Goal: Check status: Check status

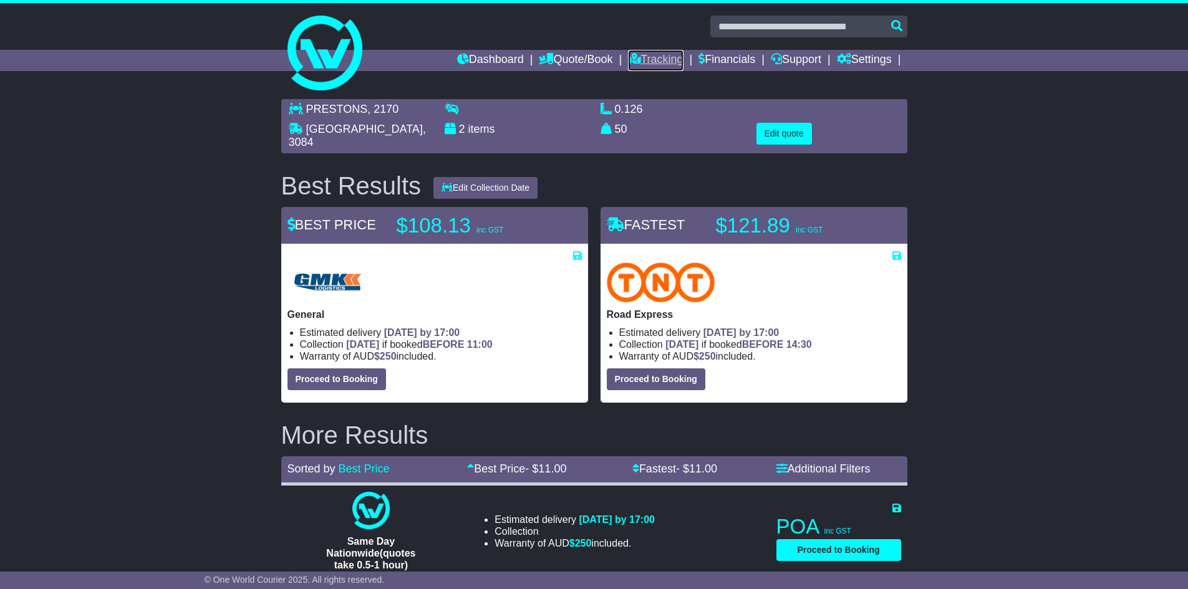
click at [649, 60] on link "Tracking" at bounding box center [655, 60] width 55 height 21
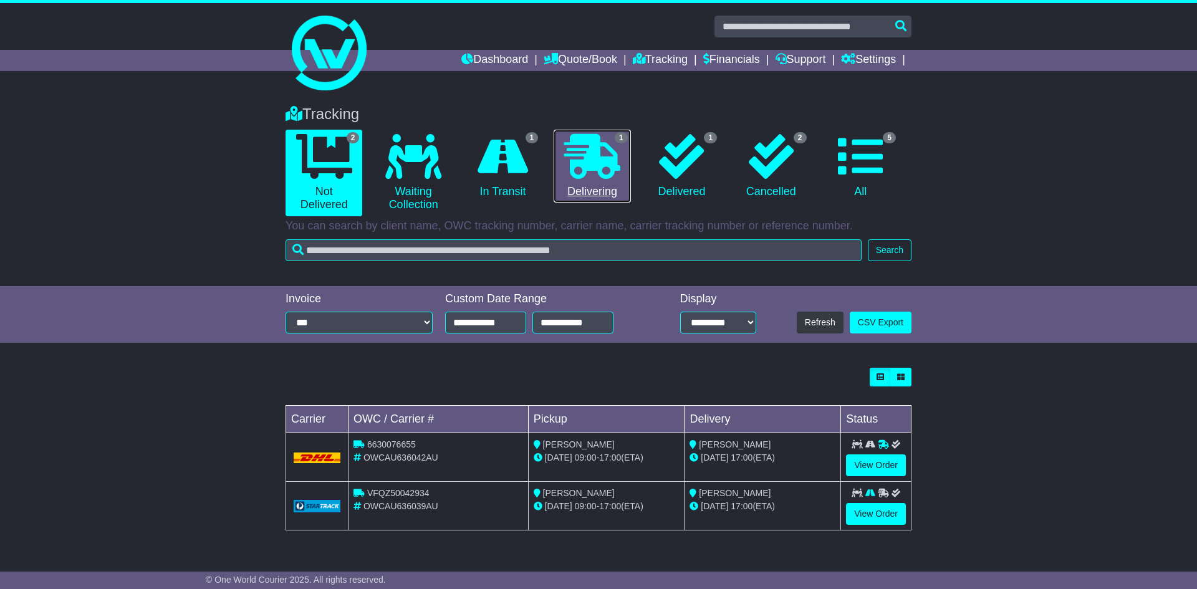
click at [616, 171] on icon at bounding box center [592, 156] width 56 height 45
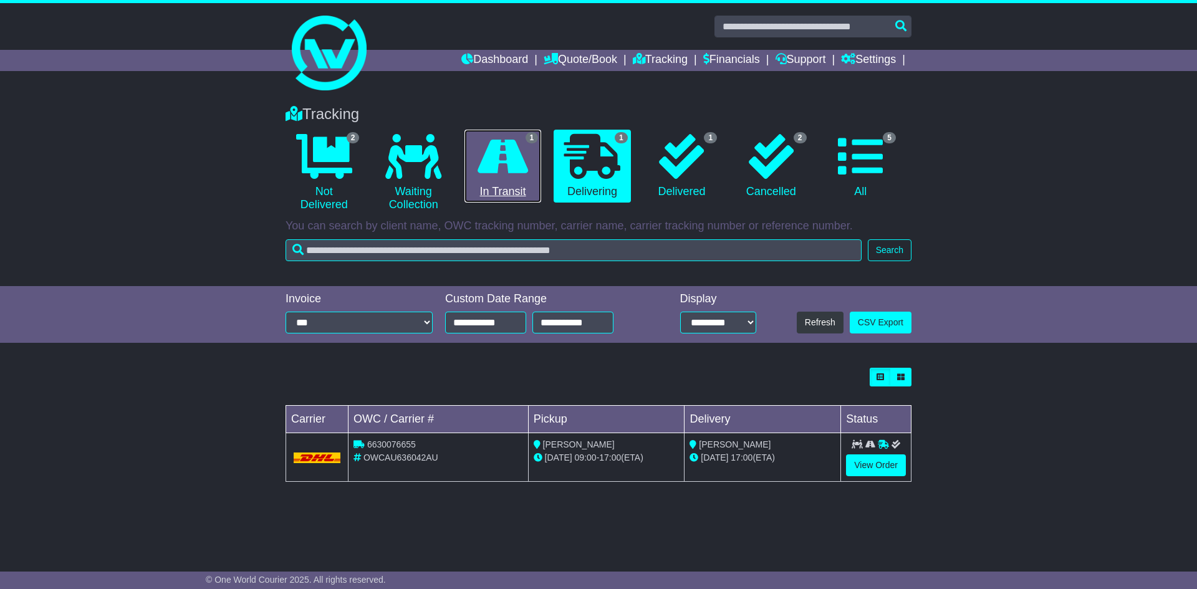
click at [496, 165] on icon at bounding box center [503, 156] width 51 height 45
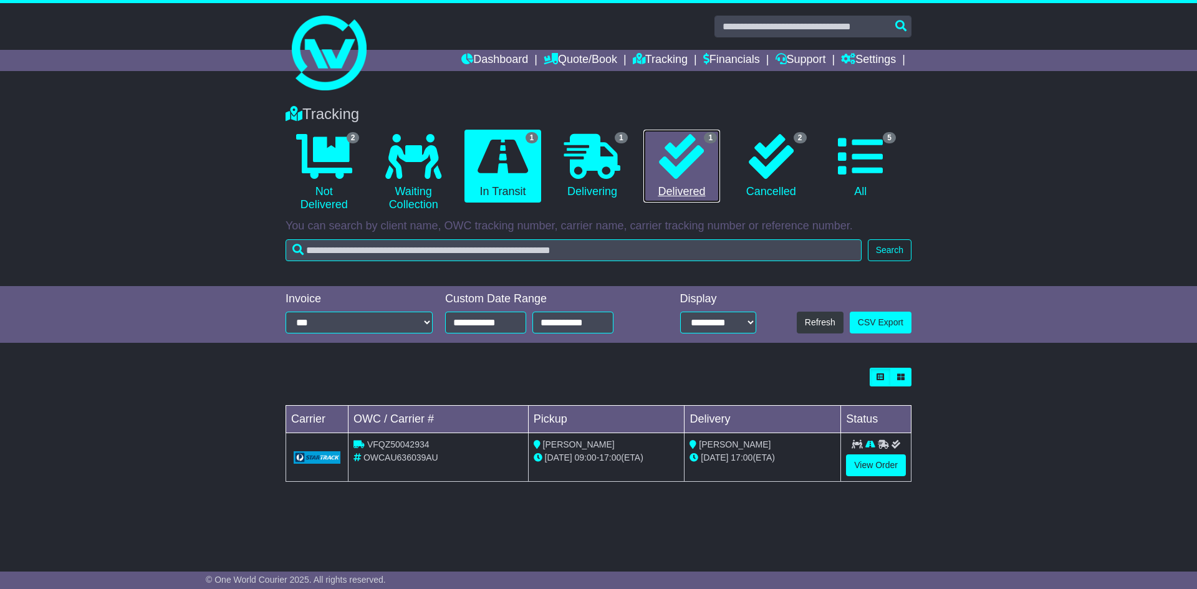
click at [686, 160] on icon at bounding box center [681, 156] width 45 height 45
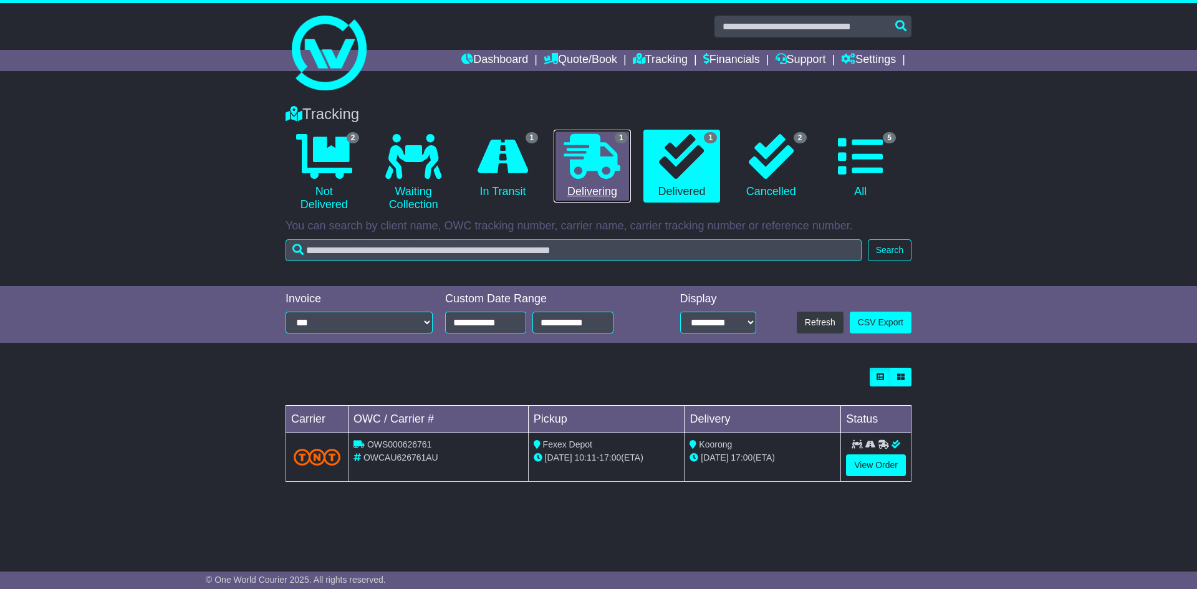
click at [601, 152] on icon at bounding box center [592, 156] width 56 height 45
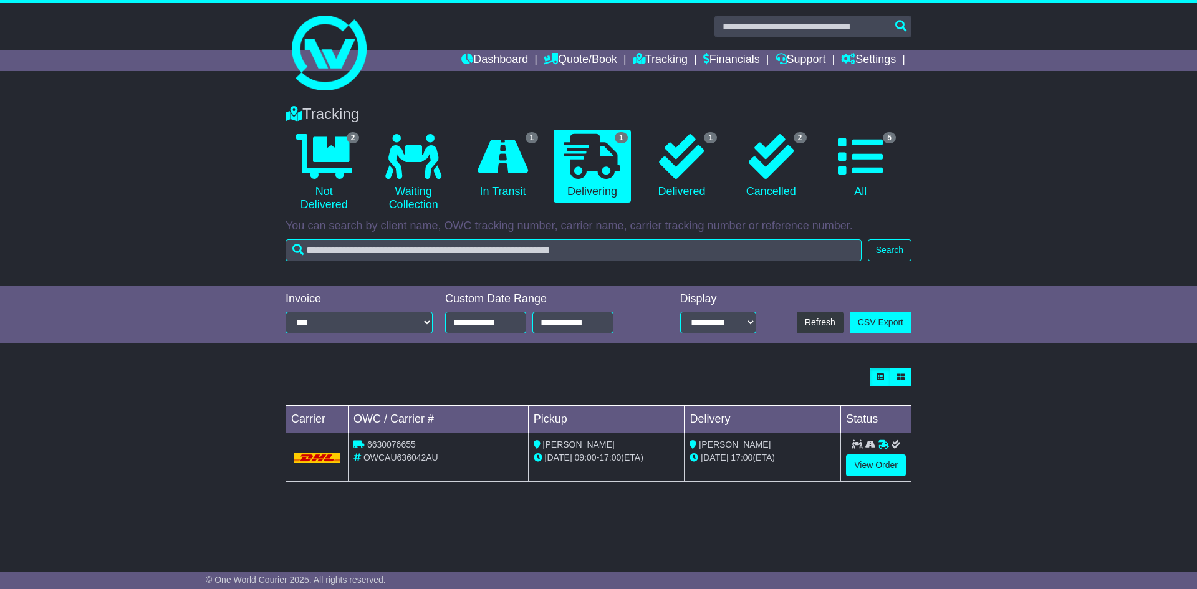
click at [232, 170] on div "Tracking 2 Not Delivered 0 Waiting Collection 1 In Transit 1 Delivering 1" at bounding box center [598, 189] width 1197 height 193
click at [350, 170] on icon at bounding box center [324, 156] width 56 height 45
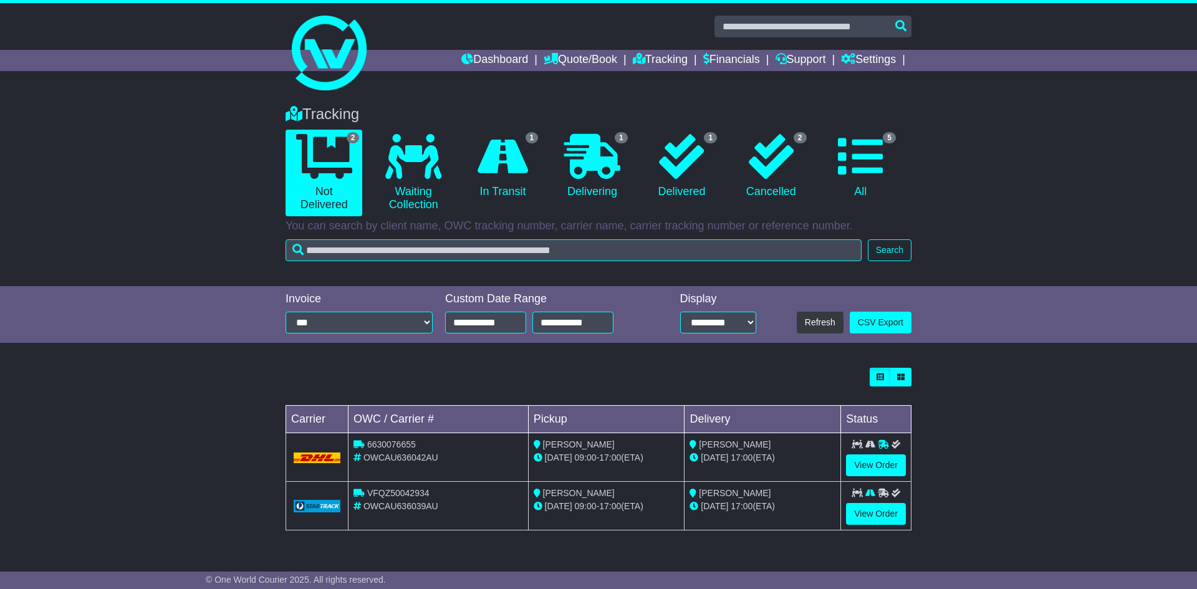
click at [165, 172] on div "Tracking 2 Not Delivered 0 Waiting Collection 1 In Transit 1 Delivering 1" at bounding box center [598, 189] width 1197 height 193
click at [199, 158] on div "Tracking 2 Not Delivered 0 Waiting Collection 1 In Transit 1 Delivering 1" at bounding box center [598, 189] width 1197 height 193
click at [222, 303] on div "**********" at bounding box center [598, 314] width 1197 height 57
click at [199, 343] on div "**********" at bounding box center [598, 314] width 1197 height 57
click at [172, 279] on div "Tracking 2 Not Delivered 0 Waiting Collection 1 In Transit 1 Delivering 1" at bounding box center [598, 189] width 1197 height 193
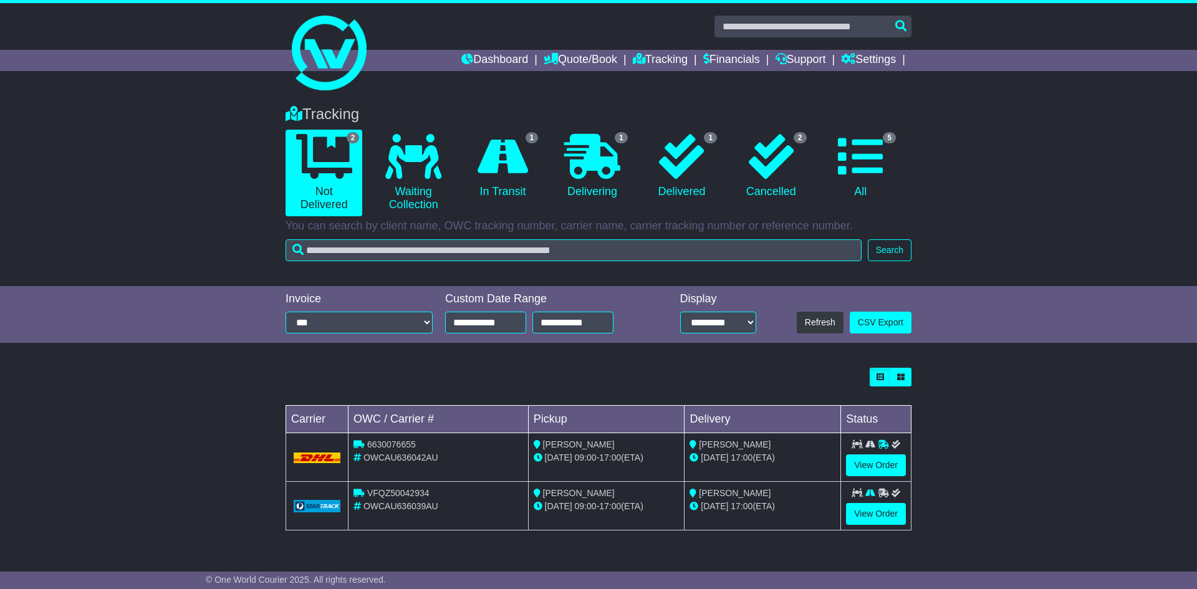
click at [171, 232] on div "Tracking 2 Not Delivered 0 Waiting Collection 1 In Transit 1 Delivering 1" at bounding box center [598, 189] width 1197 height 193
